Goal: Information Seeking & Learning: Find specific fact

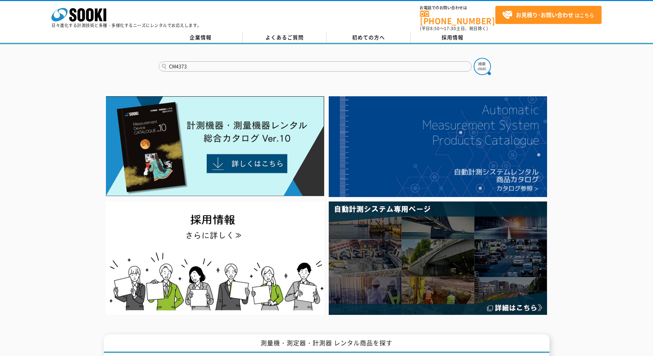
type input "CM4373"
click at [474, 58] on button at bounding box center [482, 66] width 17 height 17
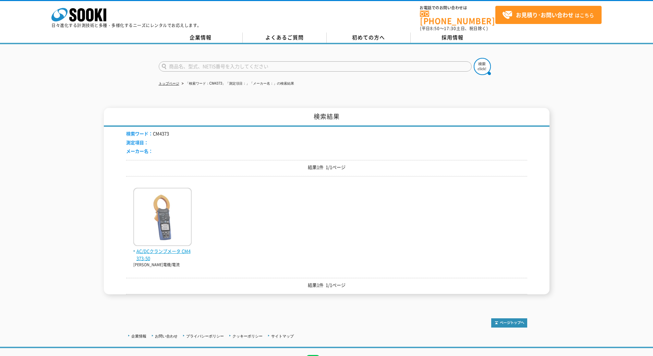
click at [173, 207] on img at bounding box center [162, 218] width 58 height 60
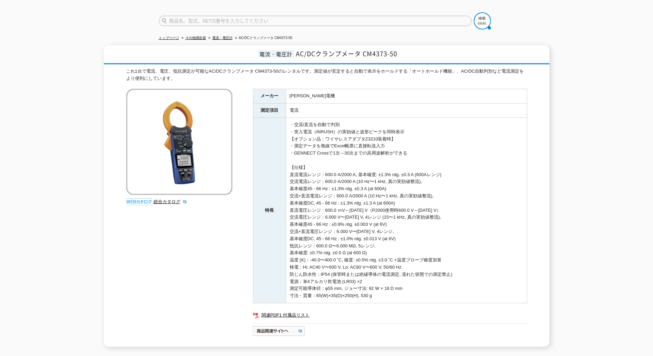
scroll to position [57, 0]
